Goal: Transaction & Acquisition: Purchase product/service

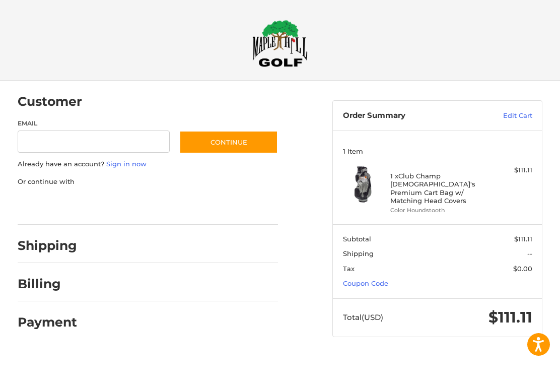
click at [369, 279] on link "Coupon Code" at bounding box center [365, 283] width 45 height 8
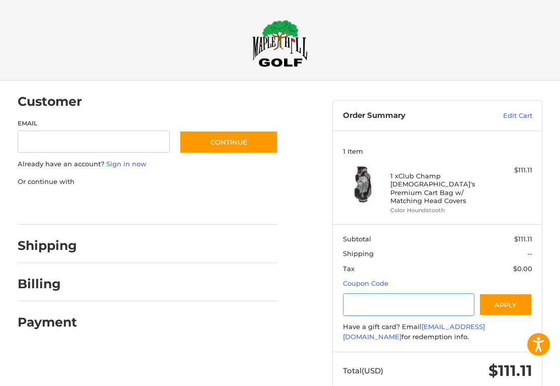
click at [382, 293] on input "Gift Certificate or Coupon Code" at bounding box center [408, 304] width 131 height 23
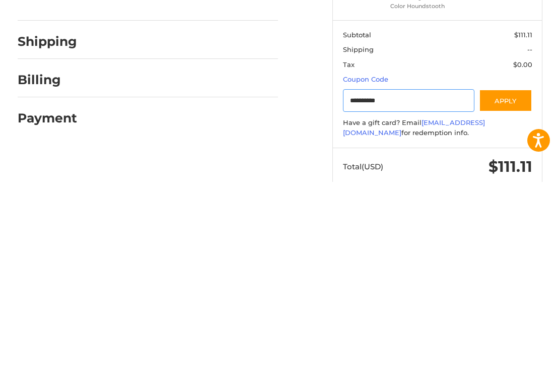
type input "**********"
click at [515, 293] on button "Apply" at bounding box center [505, 304] width 53 height 23
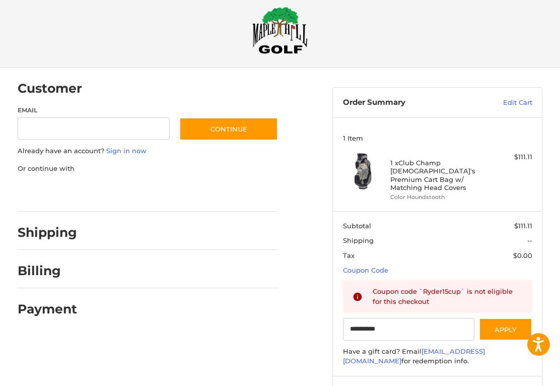
click at [518, 318] on button "Apply" at bounding box center [505, 329] width 53 height 23
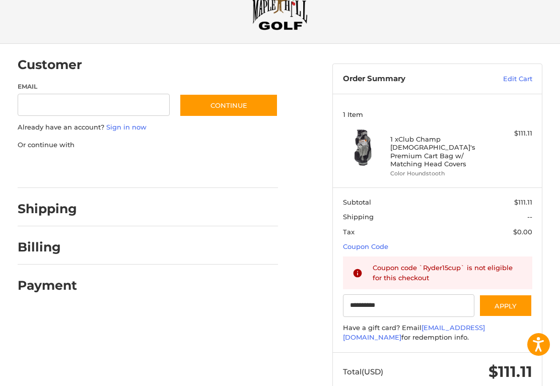
scroll to position [0, 0]
